Goal: Task Accomplishment & Management: Manage account settings

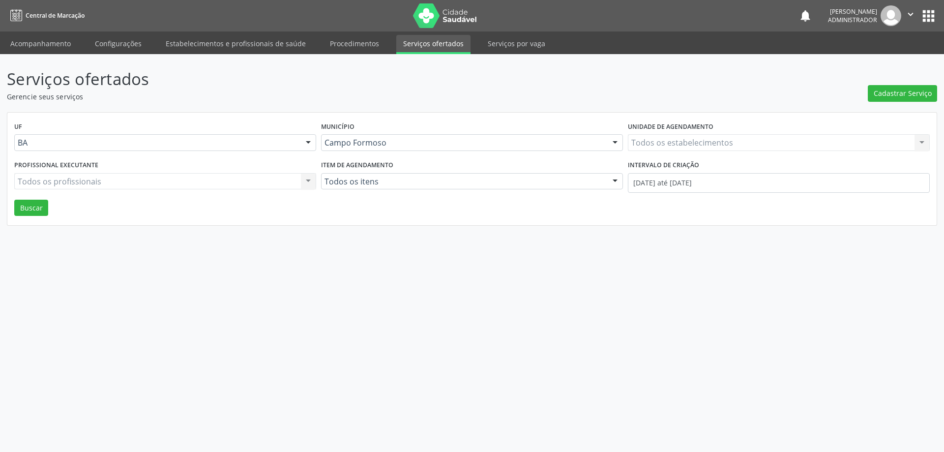
click at [747, 140] on div "Todos os estabelecimentos Todos os estabelecimentos Nenhum resultado encontrado…" at bounding box center [779, 142] width 302 height 17
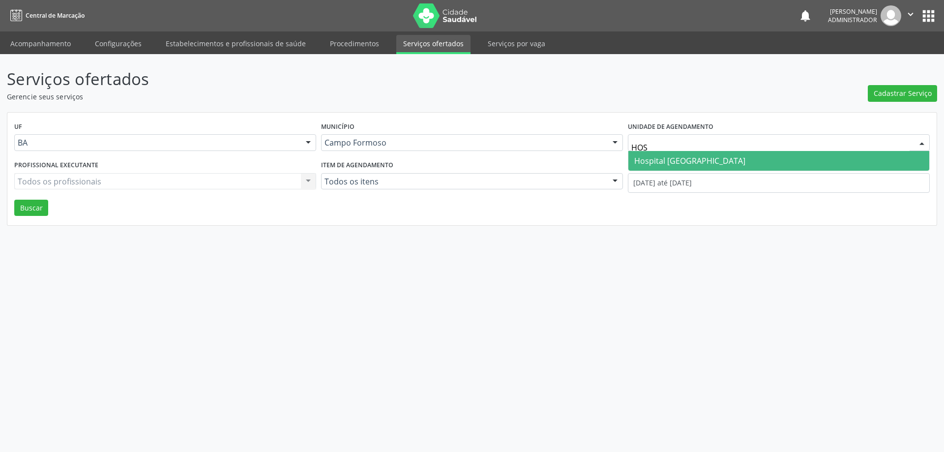
type input "HOSP"
click at [744, 161] on span "Hospital [GEOGRAPHIC_DATA]" at bounding box center [778, 161] width 301 height 20
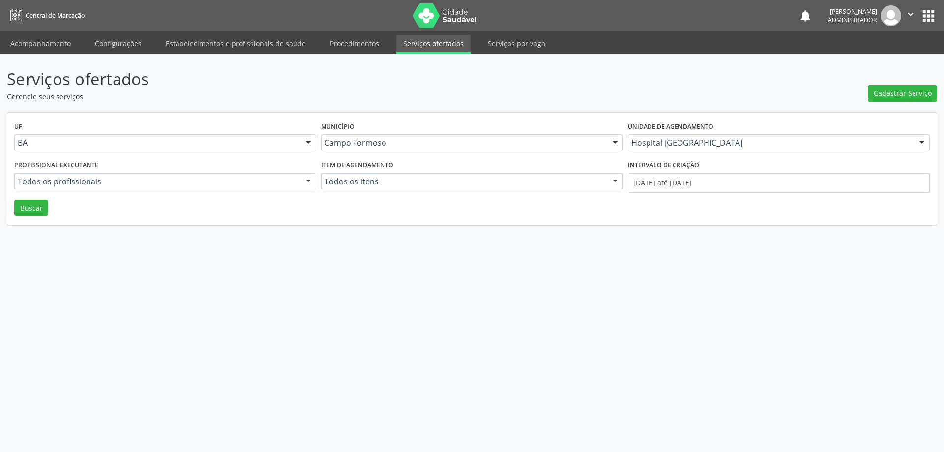
click at [307, 182] on div at bounding box center [308, 181] width 15 height 17
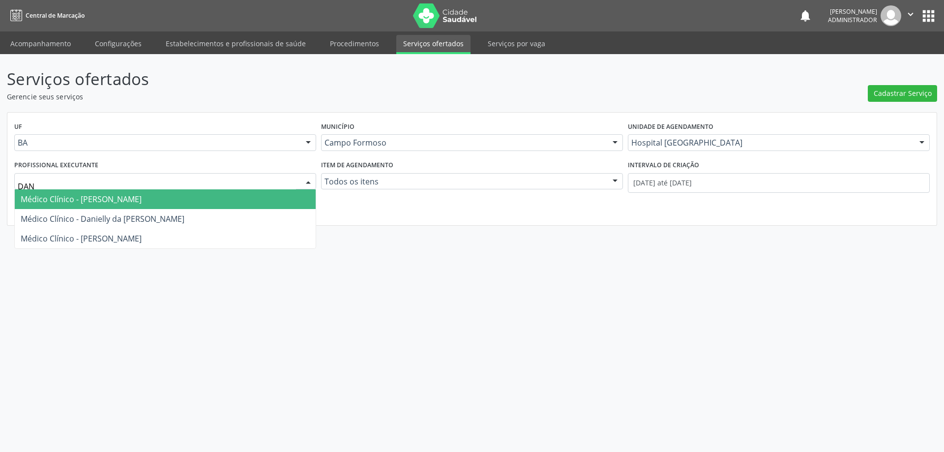
type input "[PERSON_NAME]"
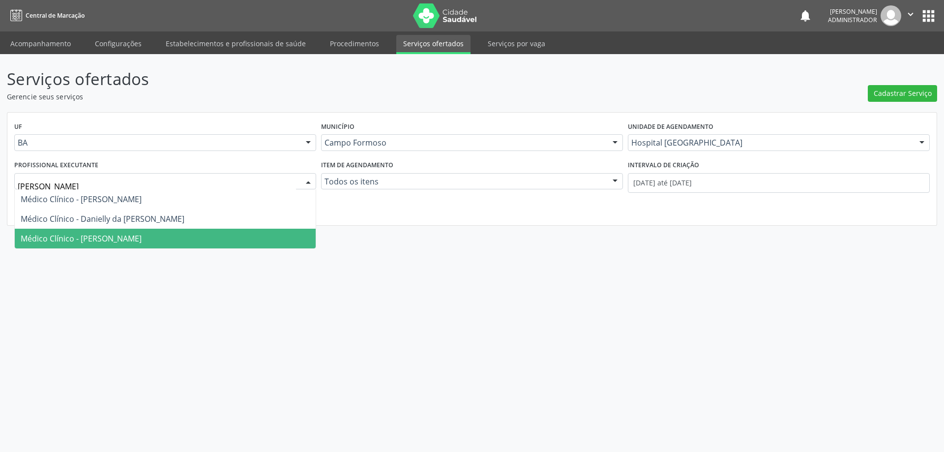
click at [263, 237] on span "Médico Clínico - [PERSON_NAME]" at bounding box center [165, 239] width 301 height 20
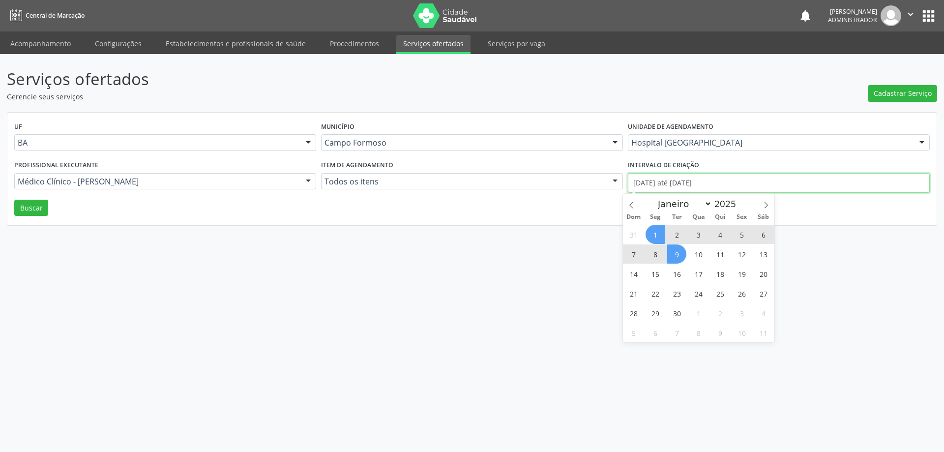
click at [663, 185] on input "[DATE] até [DATE]" at bounding box center [779, 183] width 302 height 20
click at [631, 204] on icon at bounding box center [631, 204] width 7 height 7
select select "7"
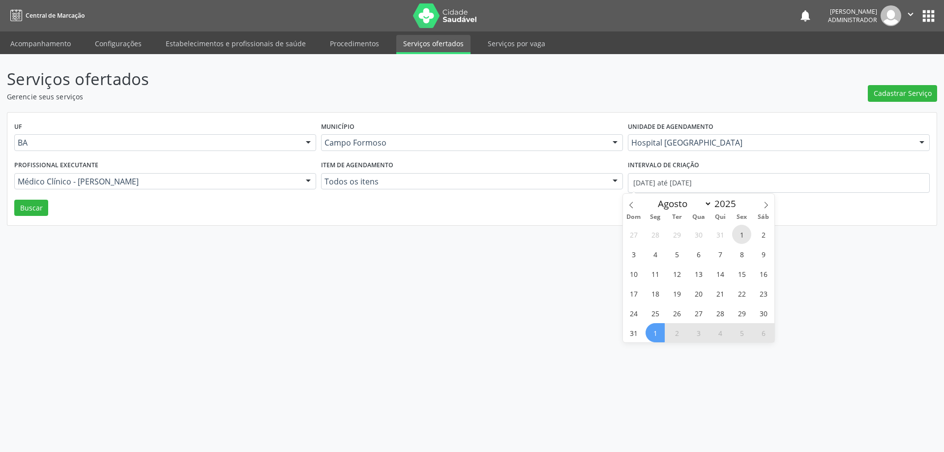
click at [740, 233] on span "1" at bounding box center [741, 234] width 19 height 19
type input "01/08/2025"
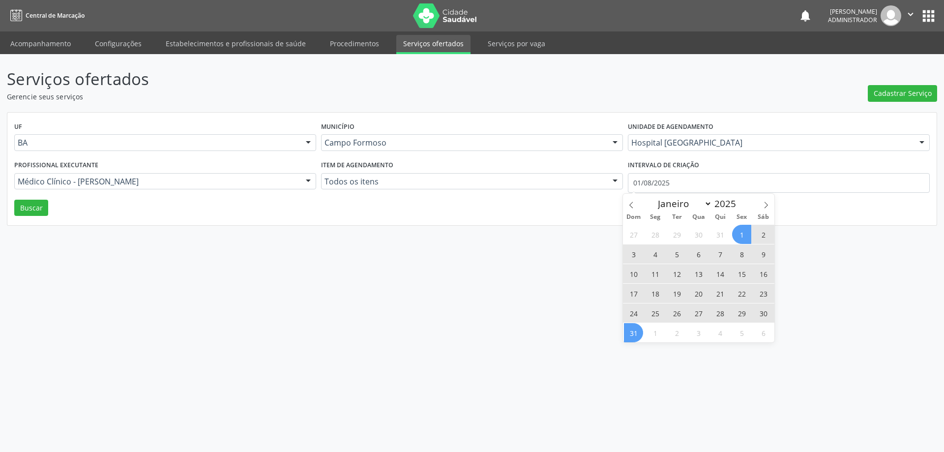
click at [633, 331] on span "31" at bounding box center [633, 332] width 19 height 19
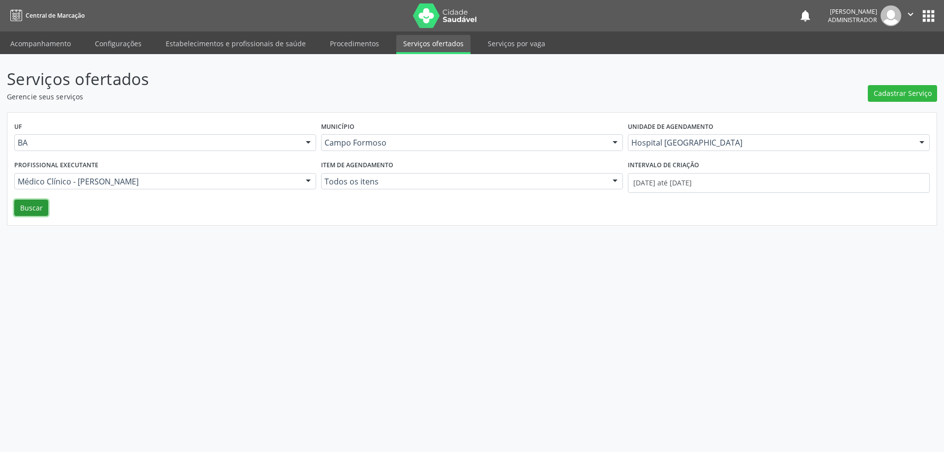
click at [37, 214] on button "Buscar" at bounding box center [31, 208] width 34 height 17
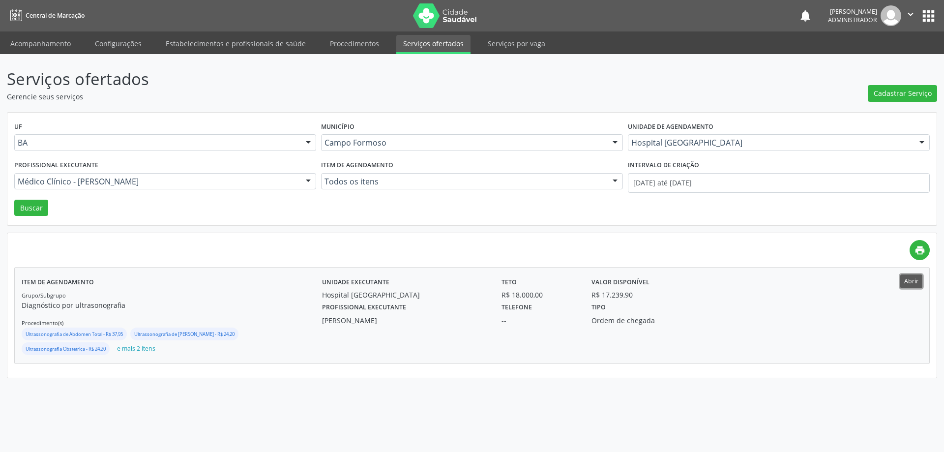
click at [916, 276] on button "Abrir" at bounding box center [911, 280] width 22 height 13
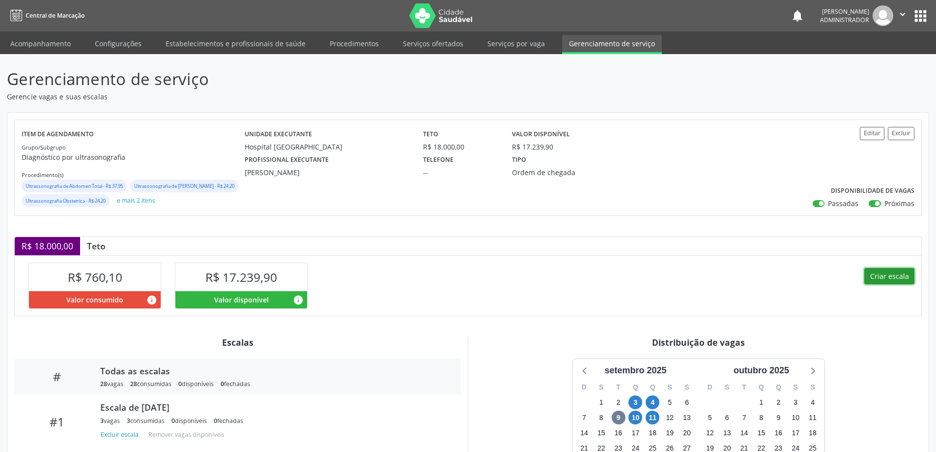
click at [879, 285] on button "Criar escala" at bounding box center [889, 276] width 50 height 17
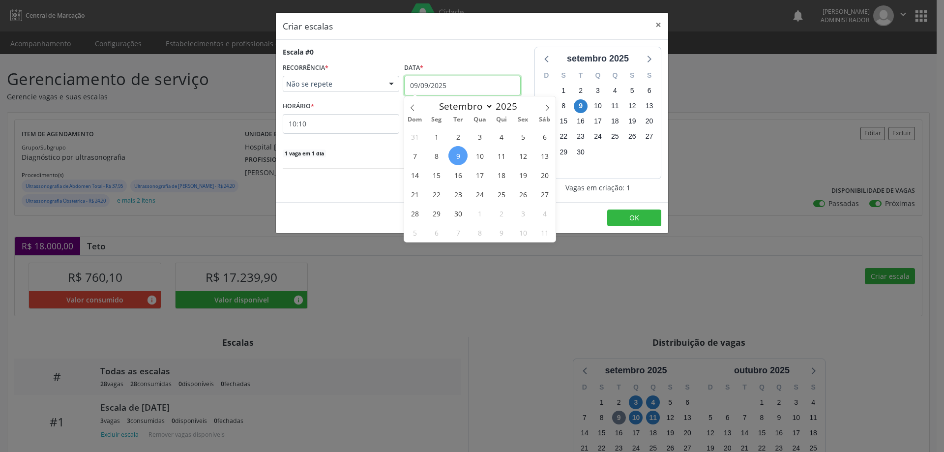
click at [451, 81] on input "09/09/2025" at bounding box center [462, 86] width 116 height 20
click at [484, 173] on span "17" at bounding box center [479, 174] width 19 height 19
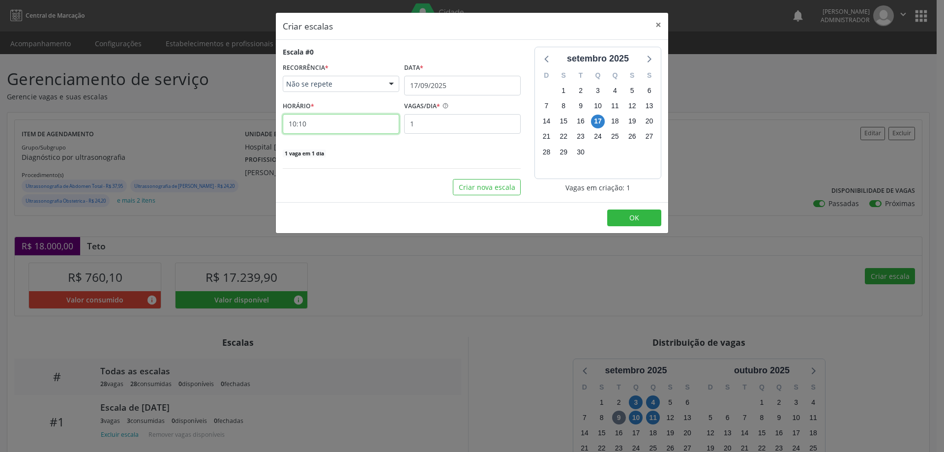
click at [377, 121] on input "10:10" at bounding box center [341, 124] width 116 height 20
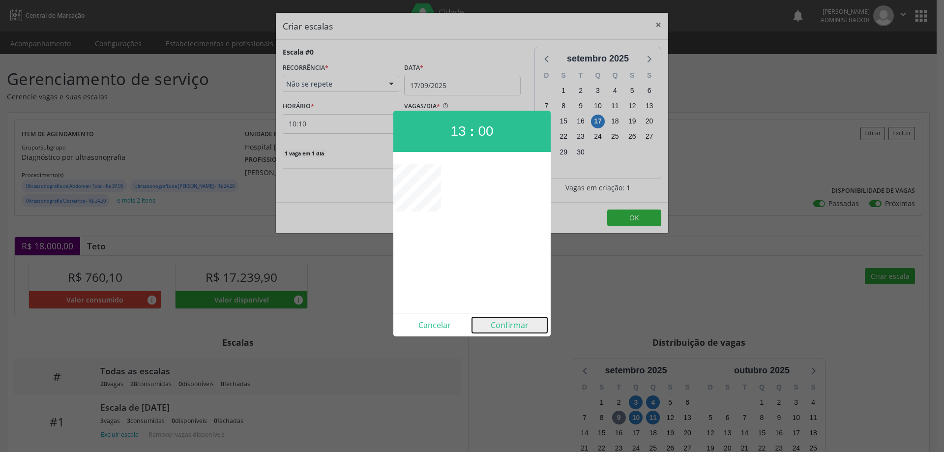
click at [508, 323] on button "Confirmar" at bounding box center [509, 325] width 75 height 16
type input "13:00"
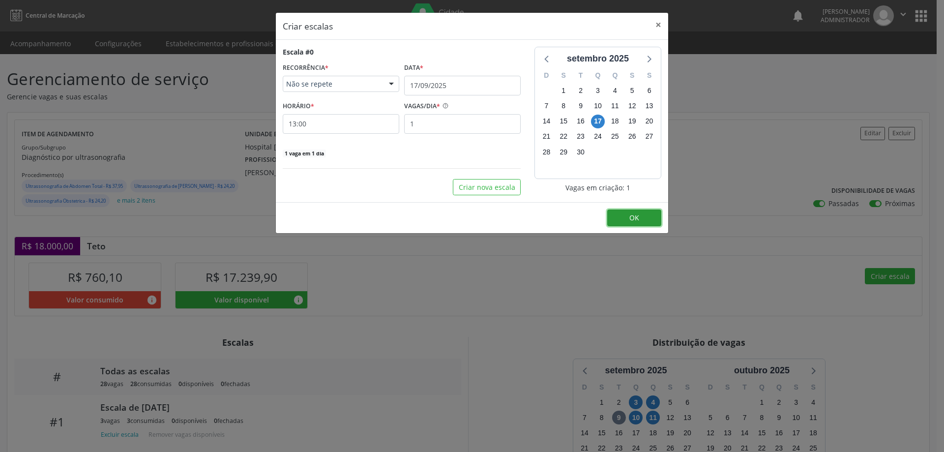
click at [636, 217] on span "OK" at bounding box center [634, 217] width 10 height 9
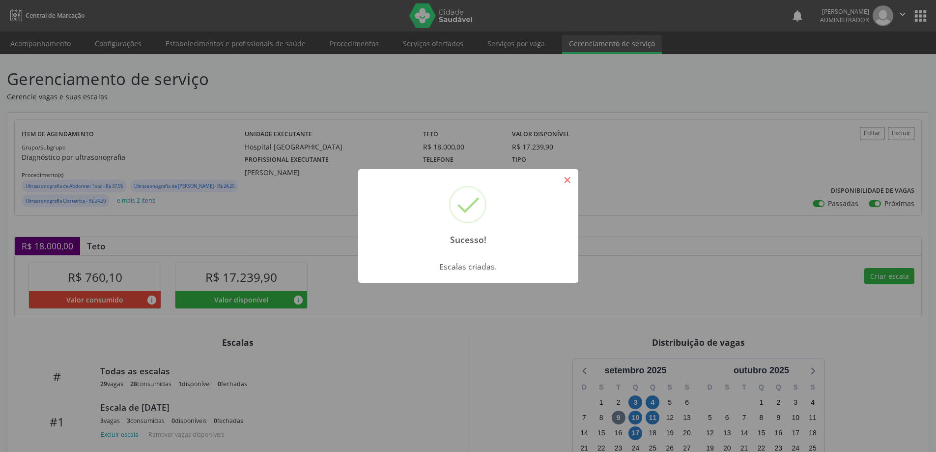
click at [568, 178] on button "×" at bounding box center [567, 180] width 17 height 17
